Goal: Task Accomplishment & Management: Use online tool/utility

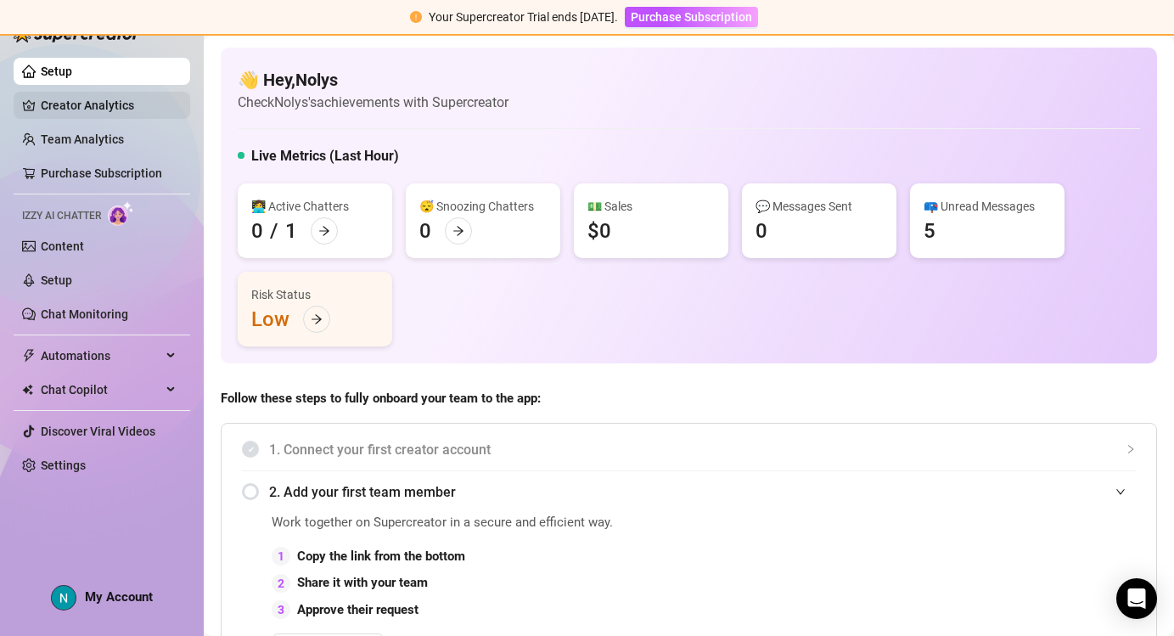
click at [105, 96] on link "Creator Analytics" at bounding box center [109, 105] width 136 height 27
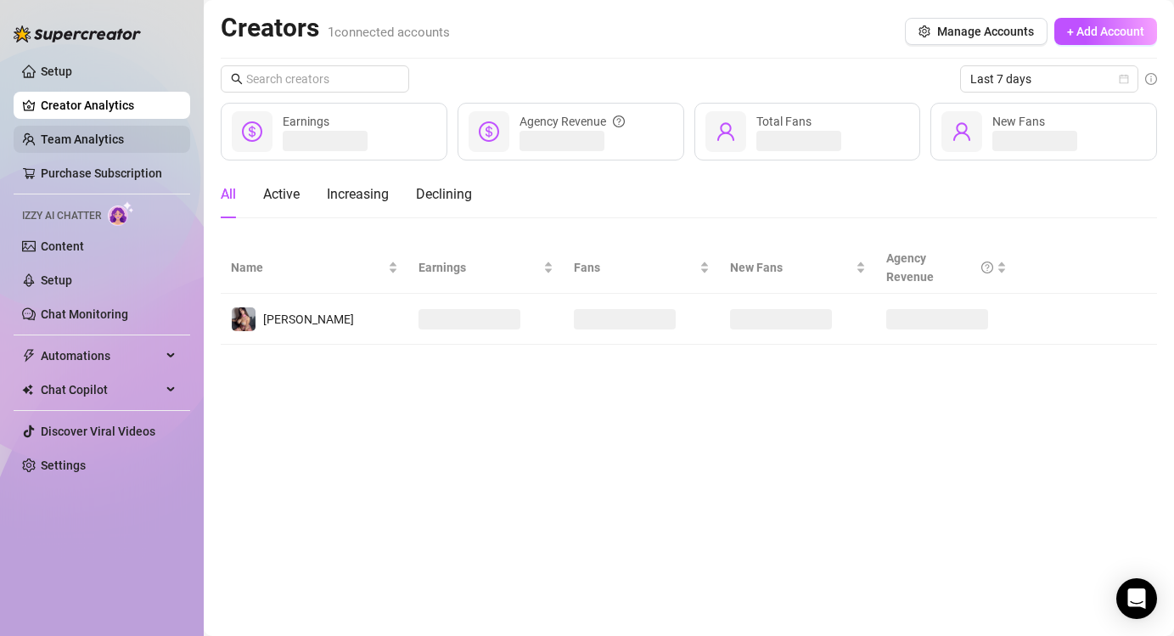
click at [103, 138] on link "Team Analytics" at bounding box center [82, 139] width 83 height 14
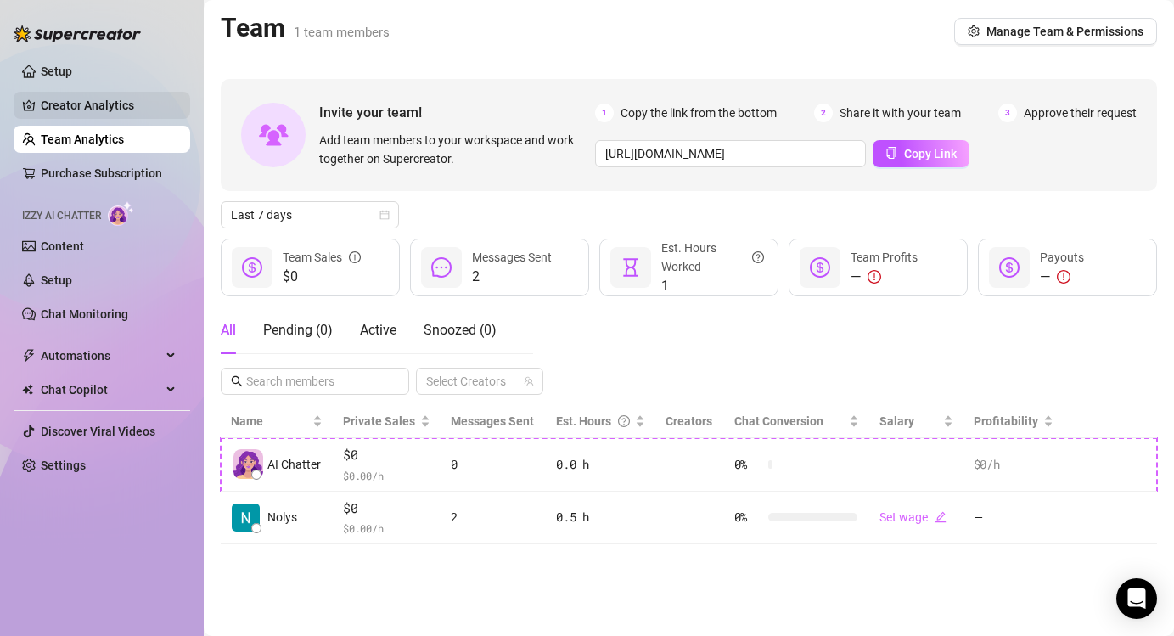
click at [151, 102] on link "Creator Analytics" at bounding box center [109, 105] width 136 height 27
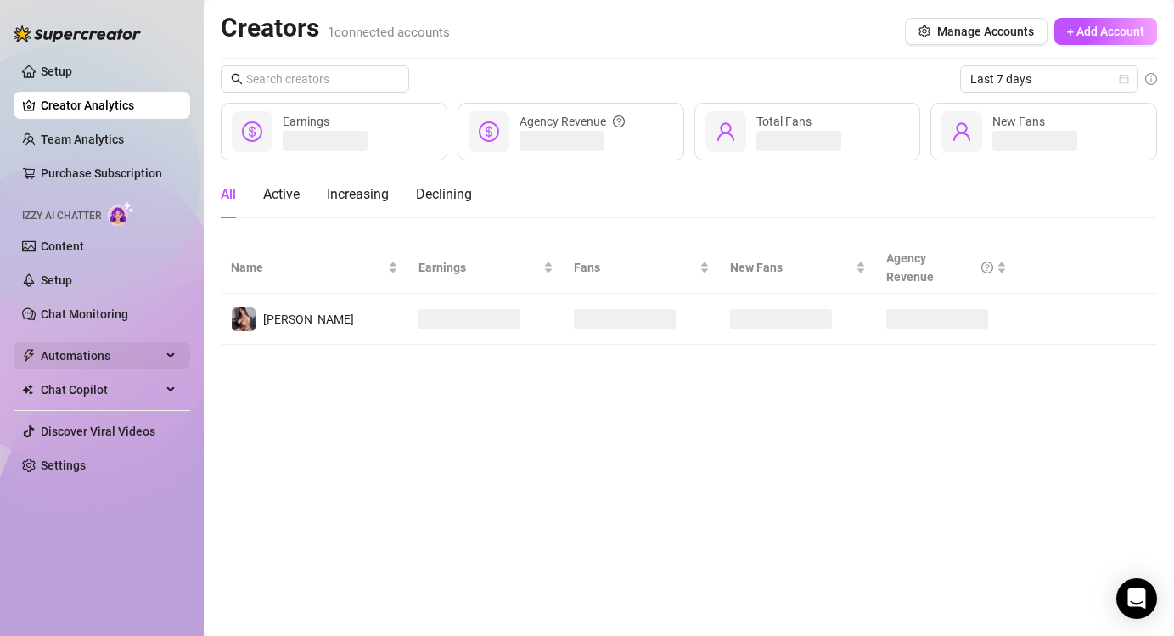
click at [88, 350] on span "Automations" at bounding box center [101, 355] width 121 height 27
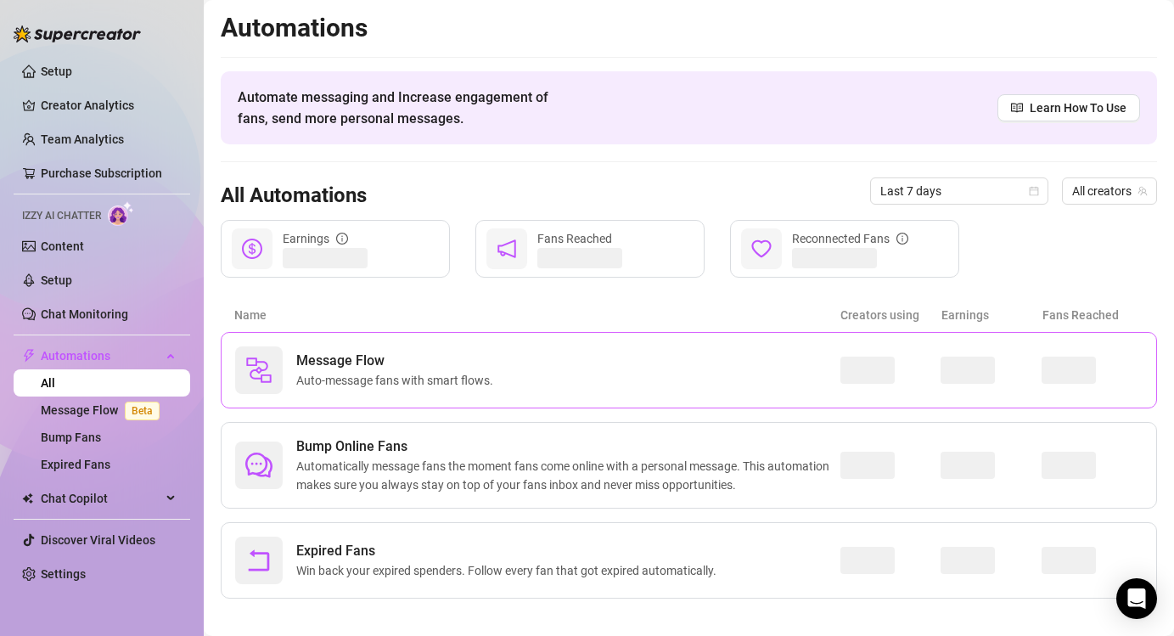
scroll to position [14, 0]
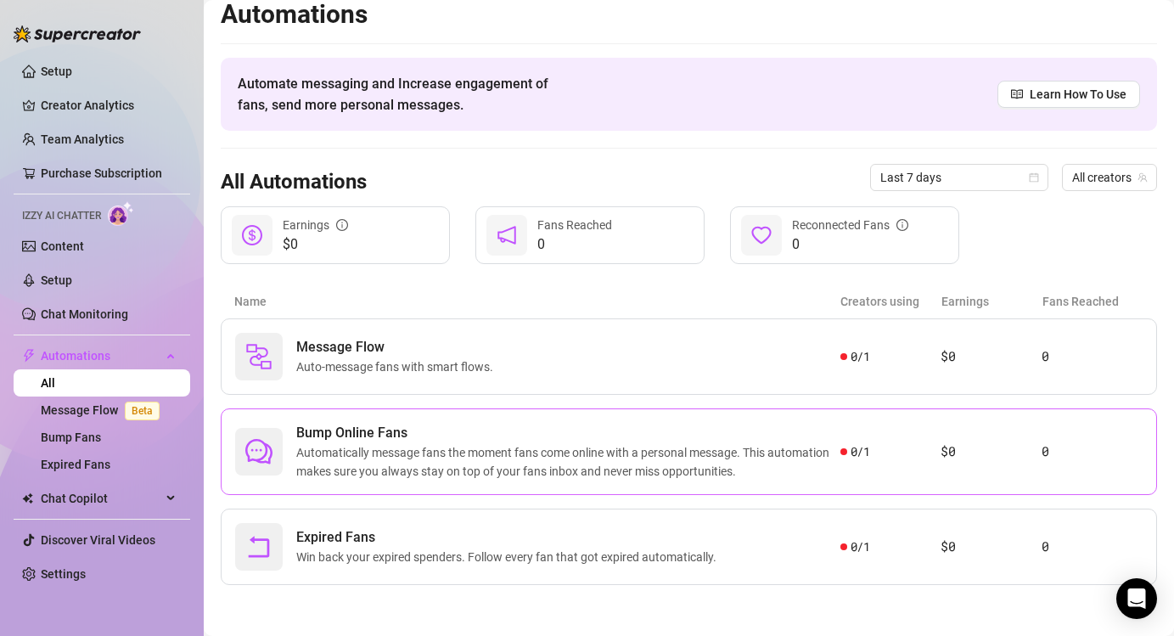
click at [528, 446] on span "Automatically message fans the moment fans come online with a personal message.…" at bounding box center [568, 461] width 544 height 37
